Goal: Information Seeking & Learning: Understand process/instructions

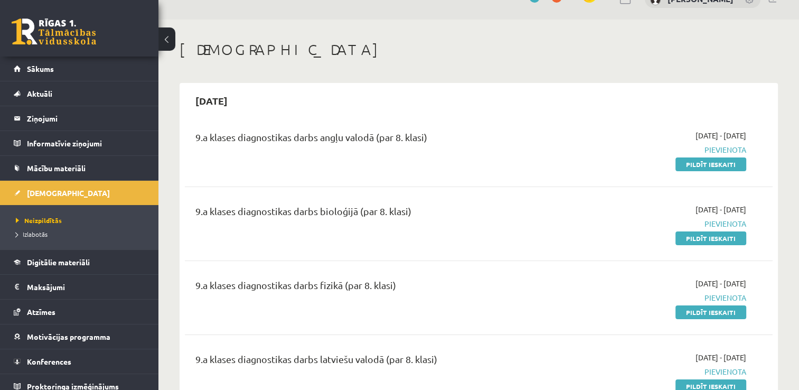
scroll to position [42, 0]
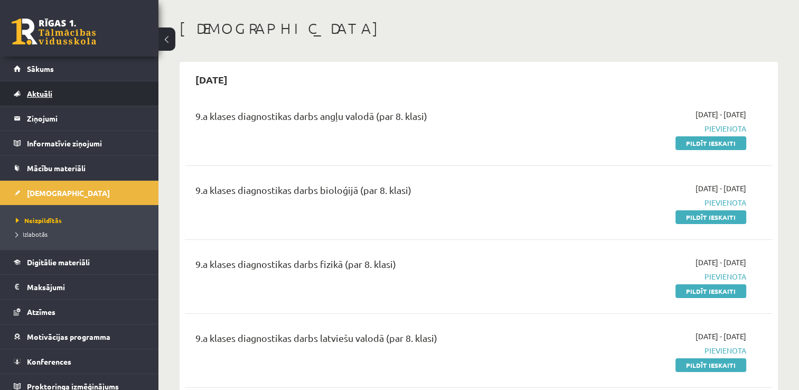
click at [39, 92] on span "Aktuāli" at bounding box center [39, 94] width 25 height 10
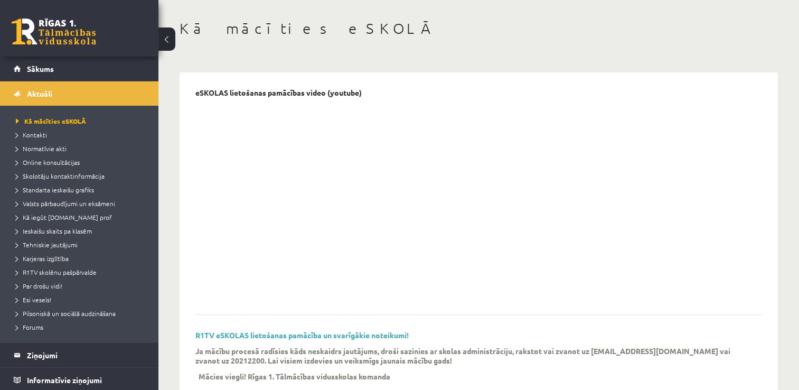
click at [439, 33] on h1 "Kā mācīties eSKOLĀ" at bounding box center [479, 29] width 598 height 18
